Goal: Communication & Community: Share content

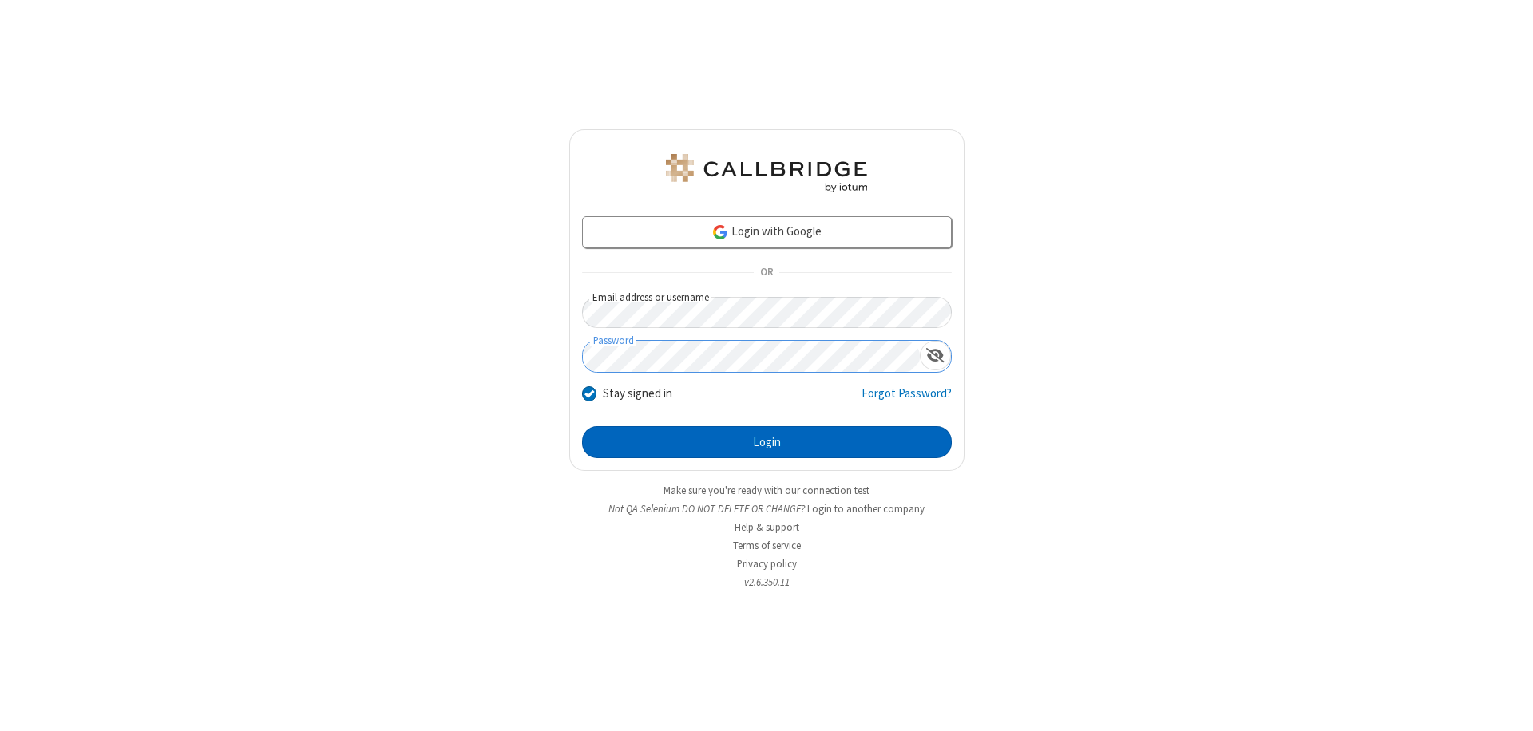
click at [767, 442] on button "Login" at bounding box center [767, 442] width 370 height 32
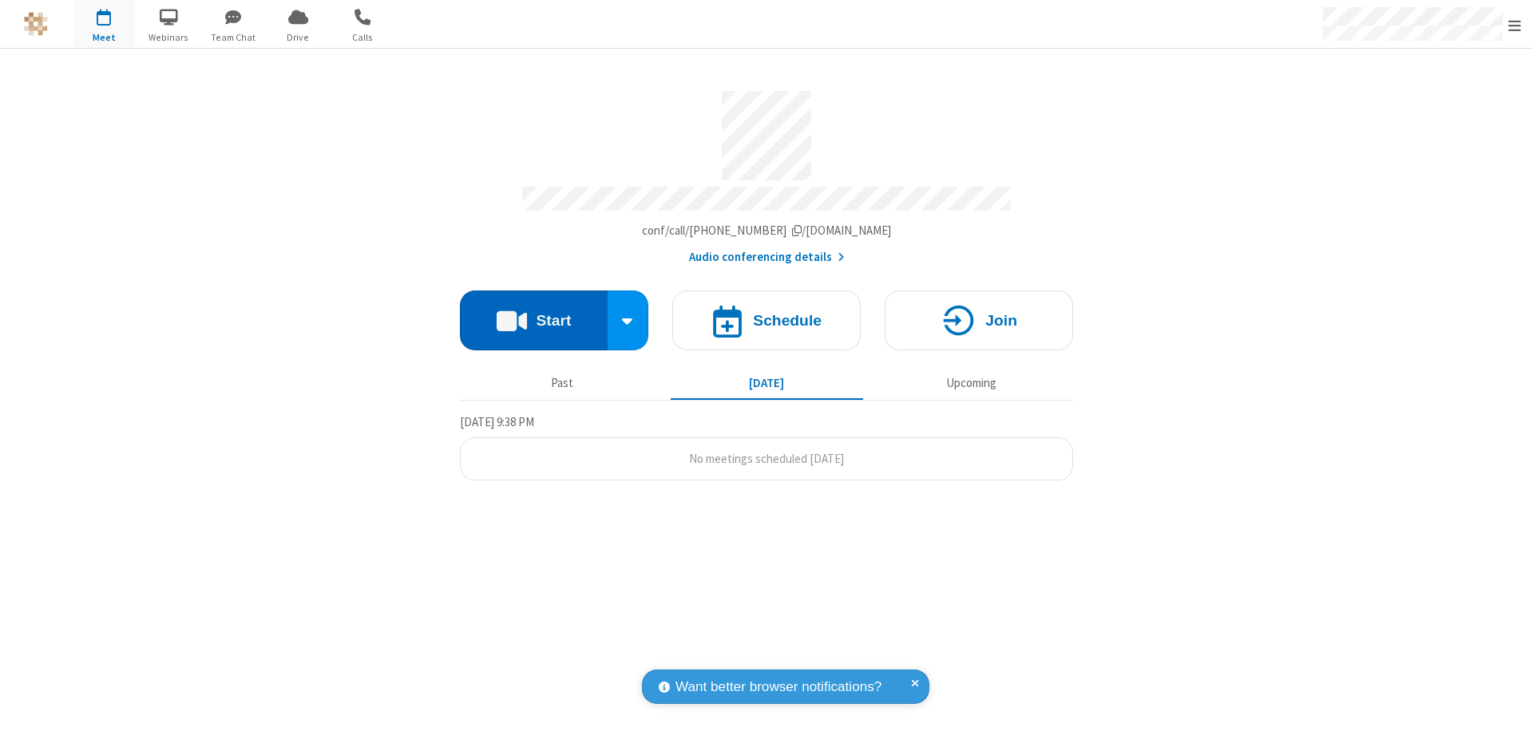
click at [533, 313] on button "Start" at bounding box center [534, 321] width 148 height 60
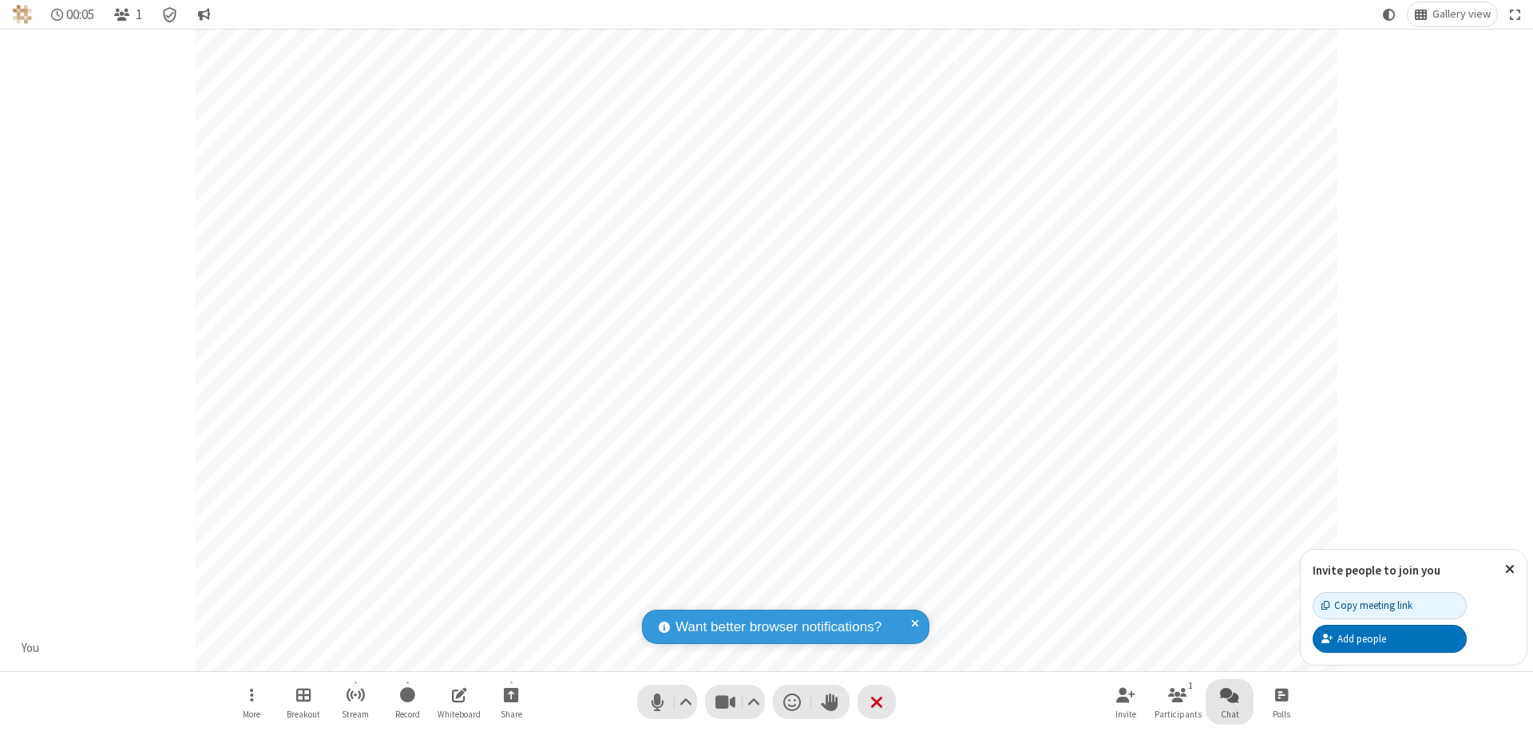
click at [1230, 695] on span "Open chat" at bounding box center [1229, 695] width 19 height 20
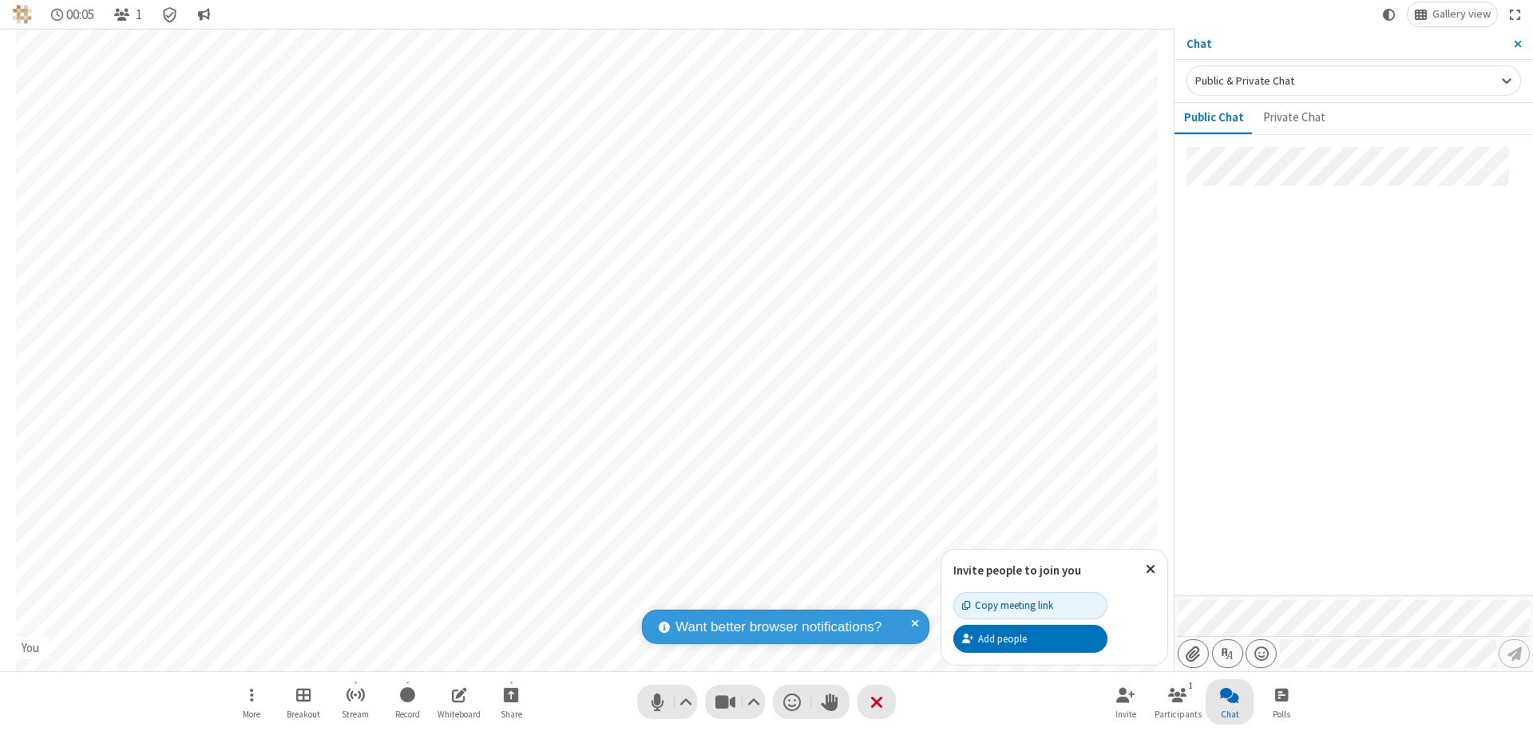
type input "C:\fakepath\doc_test.docx"
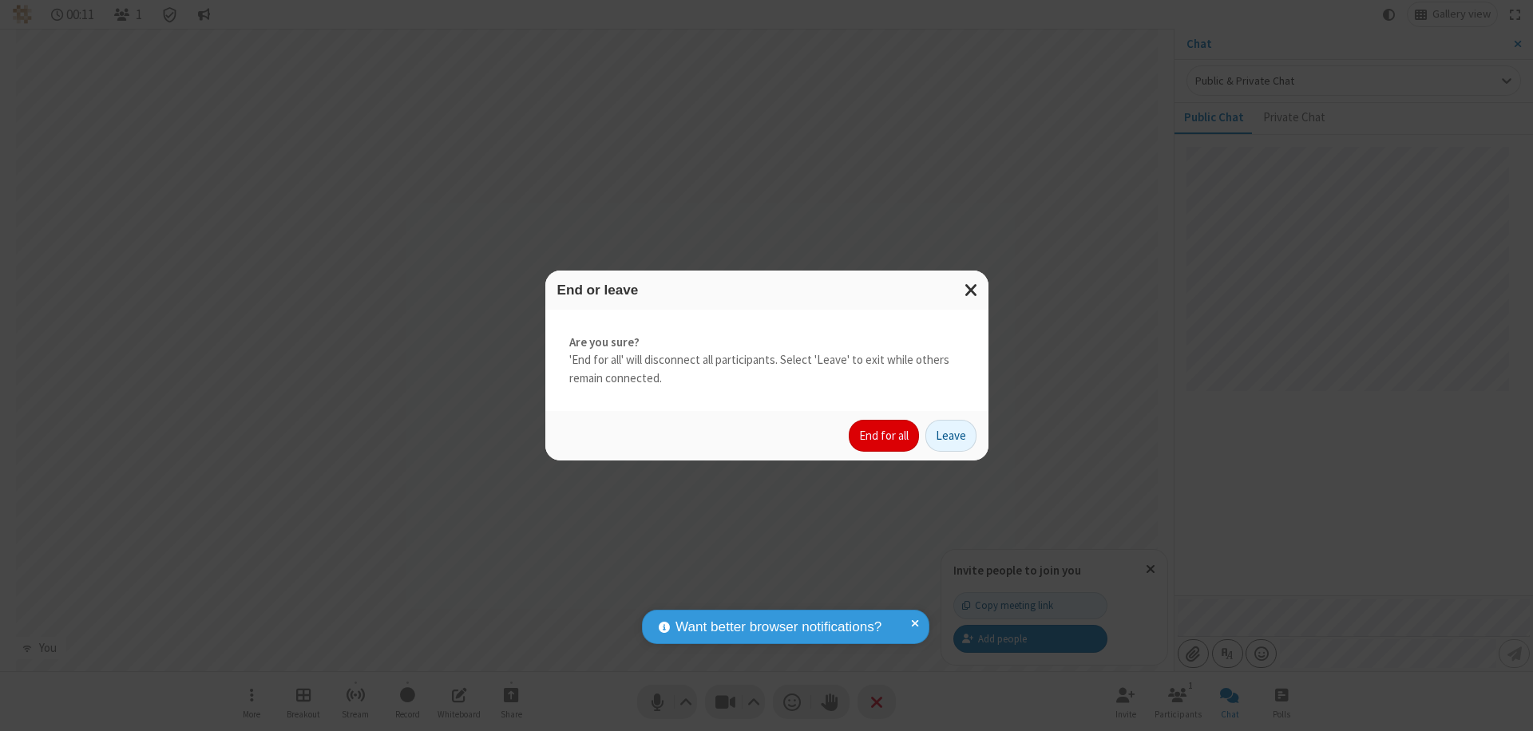
click at [885, 436] on button "End for all" at bounding box center [884, 436] width 70 height 32
